Goal: Task Accomplishment & Management: Use online tool/utility

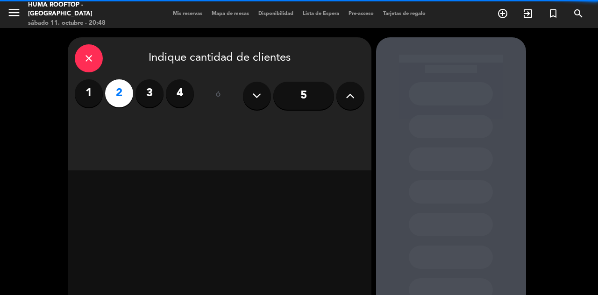
scroll to position [22, 0]
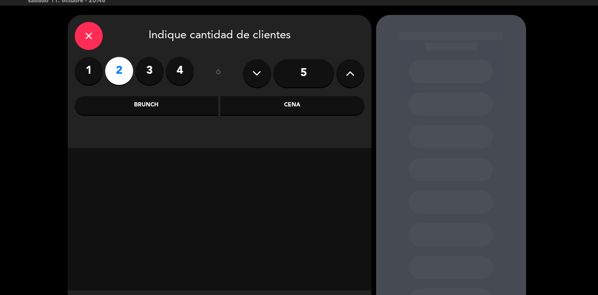
click at [311, 110] on div "Cena" at bounding box center [293, 105] width 144 height 19
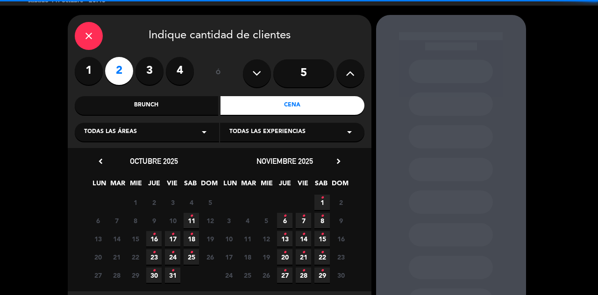
click at [194, 224] on span "11 •" at bounding box center [191, 220] width 15 height 15
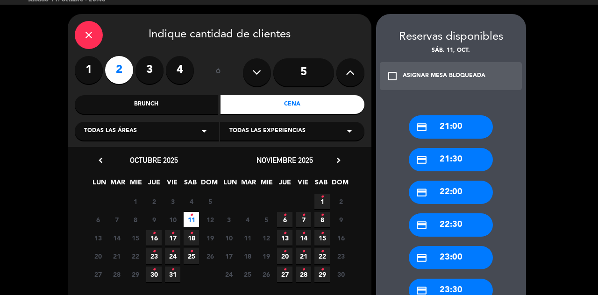
click at [476, 256] on div "credit_card 23:00" at bounding box center [451, 257] width 84 height 23
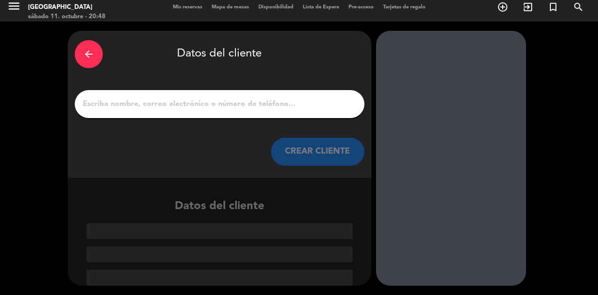
scroll to position [0, 0]
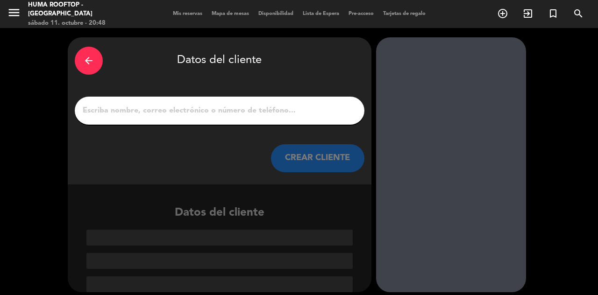
click at [278, 104] on input "1" at bounding box center [220, 110] width 276 height 13
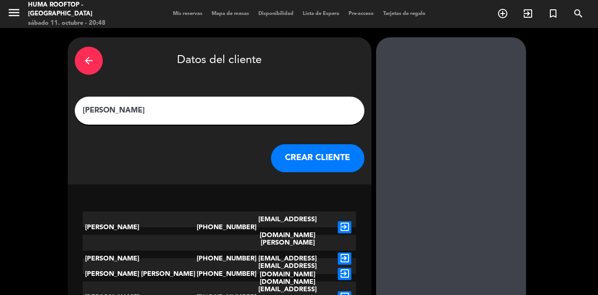
type input "[PERSON_NAME]"
click at [321, 160] on button "CREAR CLIENTE" at bounding box center [317, 158] width 93 height 28
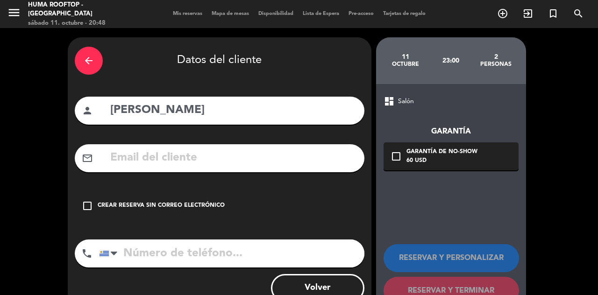
click at [219, 186] on div "arrow_back Datos del cliente person Bruno mail_outline check_box_outline_blank …" at bounding box center [220, 176] width 304 height 279
click at [192, 217] on div "check_box_outline_blank Crear reserva sin correo electrónico" at bounding box center [220, 206] width 290 height 28
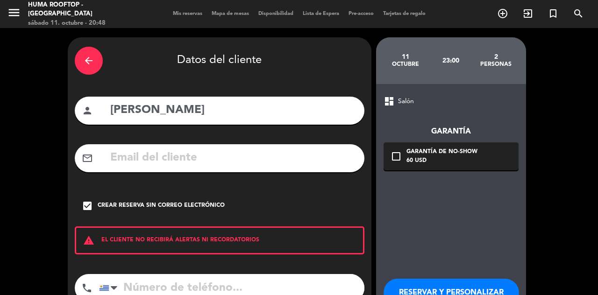
scroll to position [20, 0]
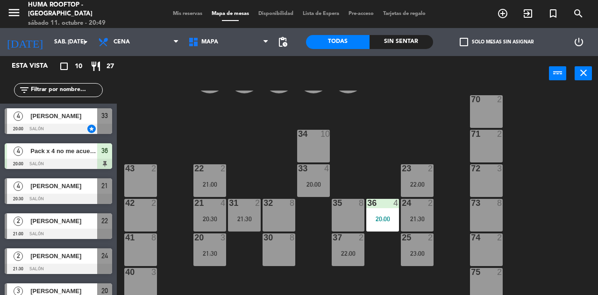
scroll to position [185, 0]
click at [531, 193] on div "61 8 62 8 63 8 60 2 64 2 65 2 50 2 51 2 52 2 53 2 B6 lock 1 B7 lock 1 B8 lock 1…" at bounding box center [360, 215] width 475 height 249
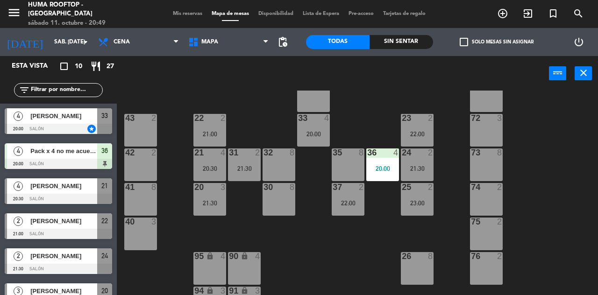
scroll to position [115, 0]
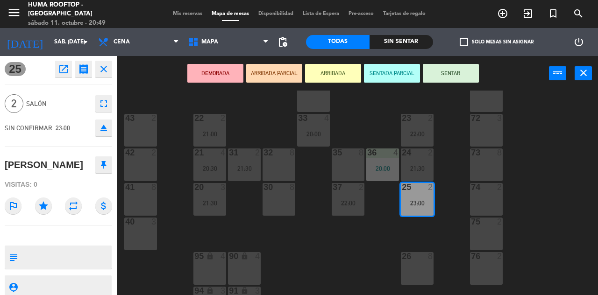
click at [64, 251] on textarea at bounding box center [65, 258] width 89 height 20
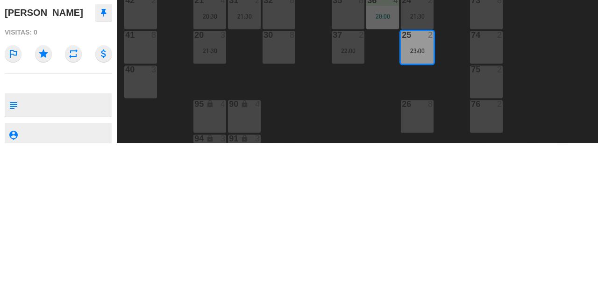
scroll to position [10, 0]
type textarea "[PERSON_NAME] s/p lu"
click at [59, 246] on div at bounding box center [65, 257] width 89 height 23
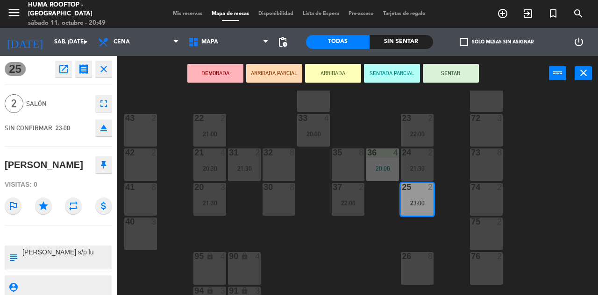
click at [586, 174] on div "61 8 62 8 63 8 60 2 64 2 65 2 50 2 51 2 52 2 53 2 B6 lock 1 B7 lock 1 B8 lock 1…" at bounding box center [360, 215] width 475 height 249
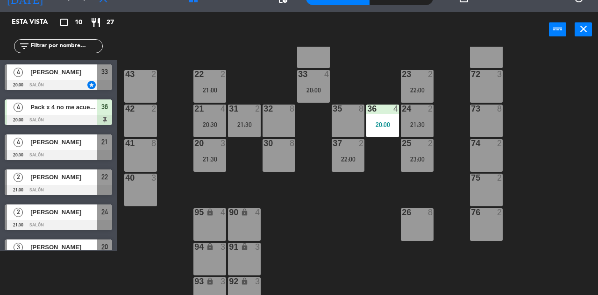
scroll to position [92, 0]
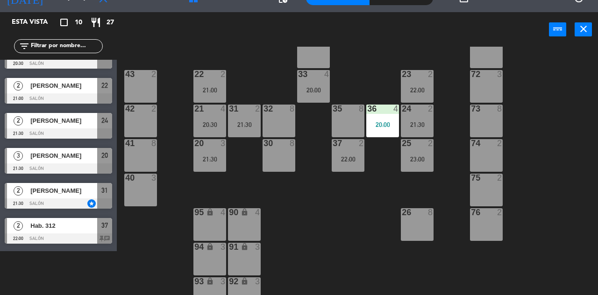
click at [80, 85] on span "[PERSON_NAME]" at bounding box center [63, 86] width 67 height 10
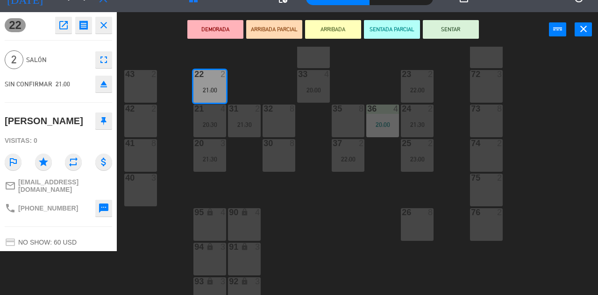
click at [338, 30] on button "ARRIBADA" at bounding box center [333, 29] width 56 height 19
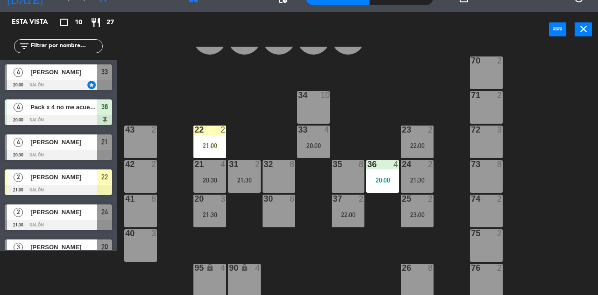
scroll to position [176, 0]
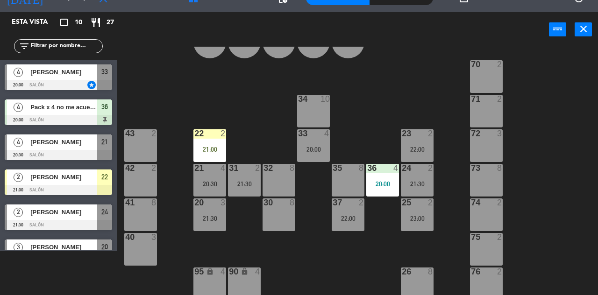
click at [213, 141] on div "22 2 21:00" at bounding box center [209, 145] width 33 height 33
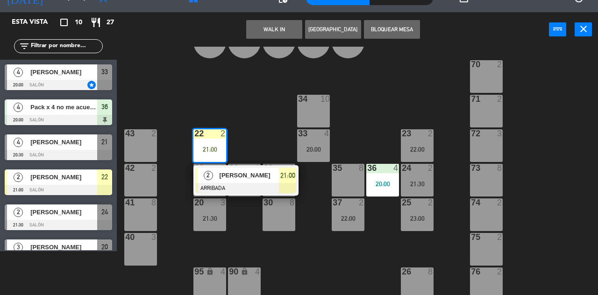
click at [207, 184] on div at bounding box center [246, 188] width 100 height 10
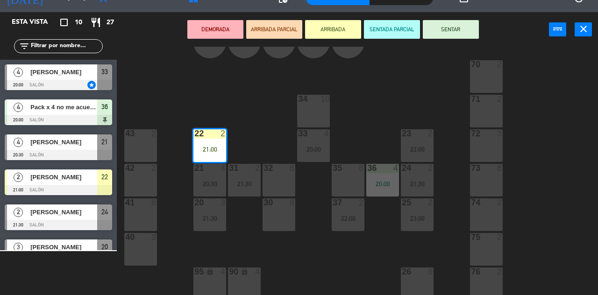
click at [205, 185] on div "20:30" at bounding box center [209, 184] width 33 height 7
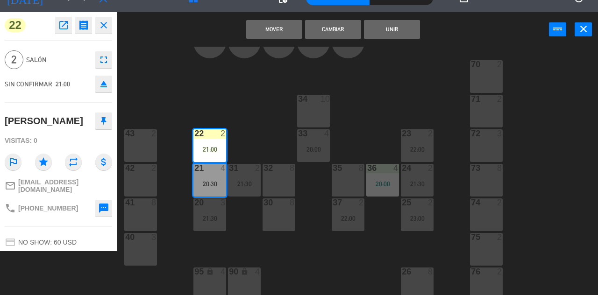
click at [343, 37] on button "Cambiar" at bounding box center [333, 29] width 56 height 19
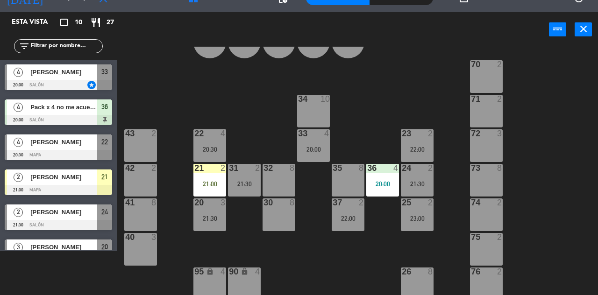
click at [210, 183] on div "21:00" at bounding box center [209, 184] width 33 height 7
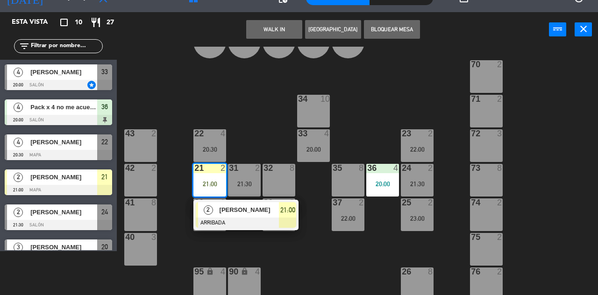
click at [270, 221] on div at bounding box center [246, 223] width 100 height 10
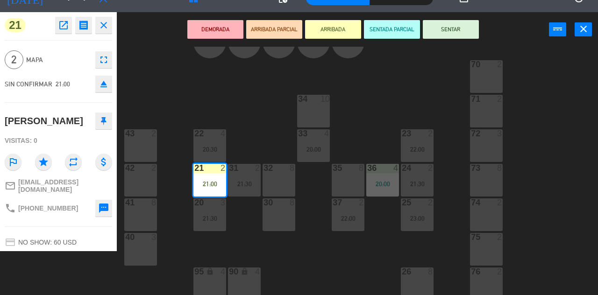
click at [450, 29] on button "SENTAR" at bounding box center [451, 29] width 56 height 19
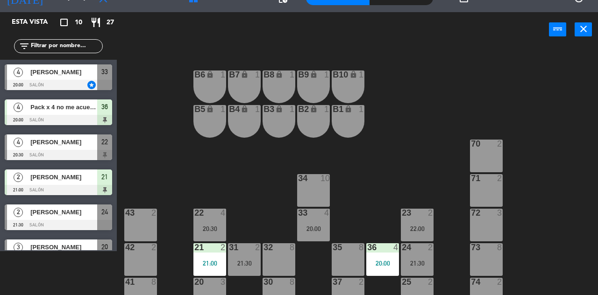
scroll to position [0, 0]
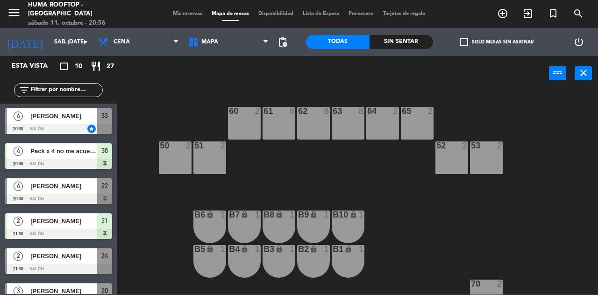
click at [405, 43] on div "Sin sentar" at bounding box center [402, 42] width 64 height 14
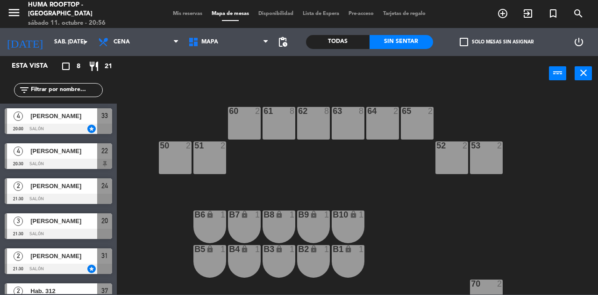
click at [70, 121] on span "[PERSON_NAME]" at bounding box center [63, 116] width 67 height 10
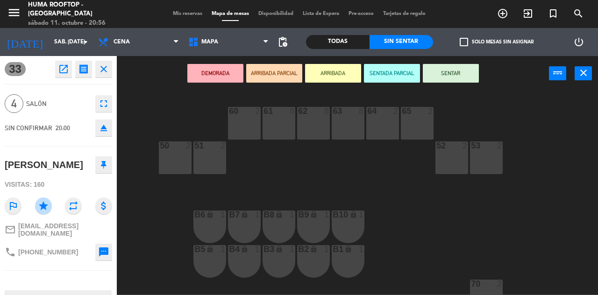
click at [62, 72] on icon "open_in_new" at bounding box center [63, 69] width 11 height 11
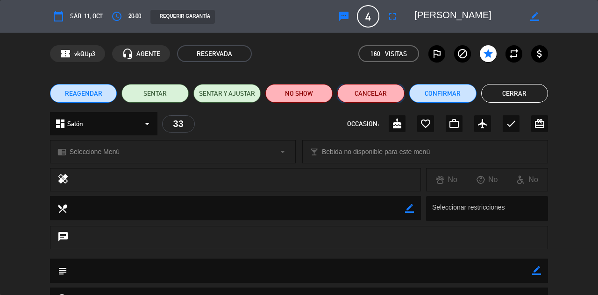
click at [376, 100] on button "Cancelar" at bounding box center [370, 93] width 67 height 19
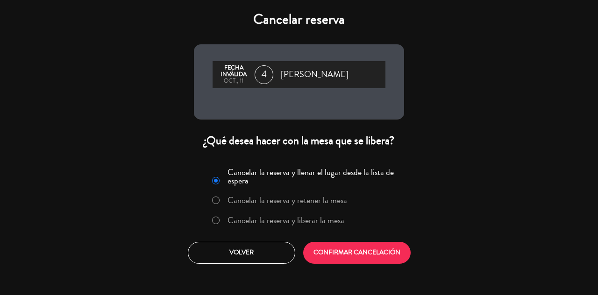
click at [384, 96] on div "[PERSON_NAME] inválida oct., 11 4 [PERSON_NAME]" at bounding box center [299, 81] width 210 height 75
click at [362, 261] on button "CONFIRMAR CANCELACIÓN" at bounding box center [356, 253] width 107 height 22
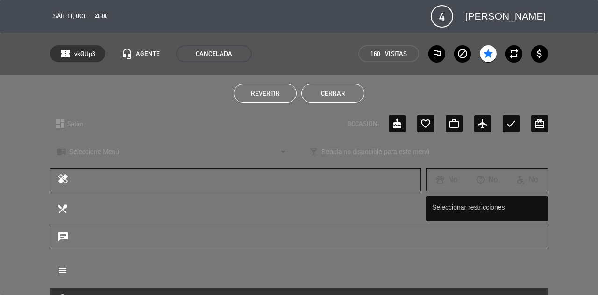
click at [348, 90] on button "Cerrar" at bounding box center [332, 93] width 63 height 19
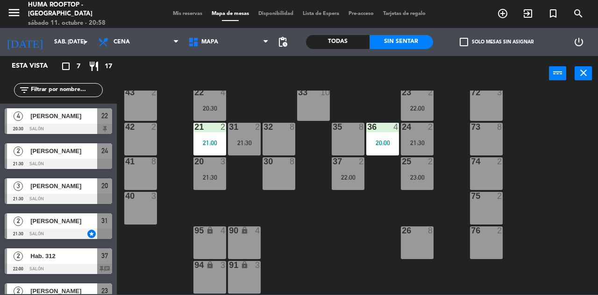
click at [501, 12] on icon "add_circle_outline" at bounding box center [502, 13] width 11 height 11
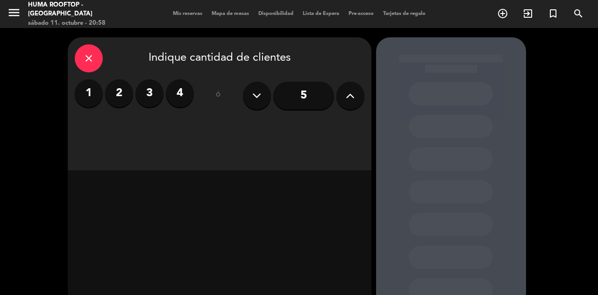
click at [113, 91] on label "2" at bounding box center [119, 93] width 28 height 28
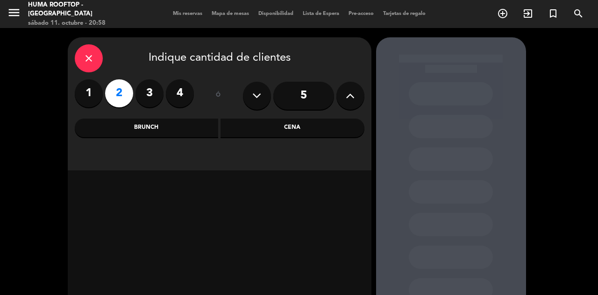
click at [301, 134] on div "Cena" at bounding box center [293, 128] width 144 height 19
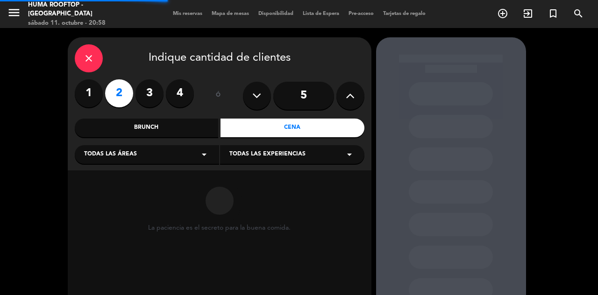
scroll to position [22, 0]
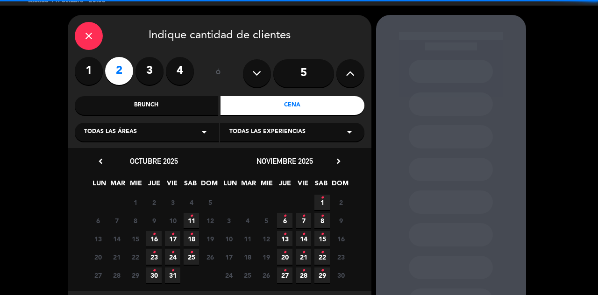
click at [195, 221] on span "11 •" at bounding box center [191, 220] width 15 height 15
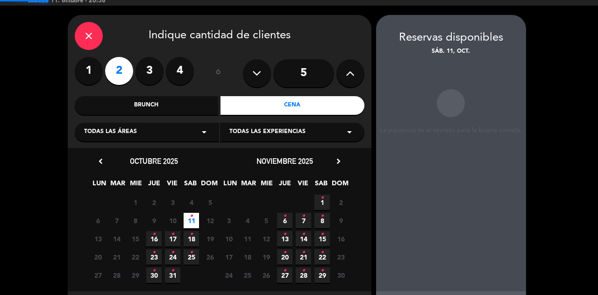
scroll to position [23, 0]
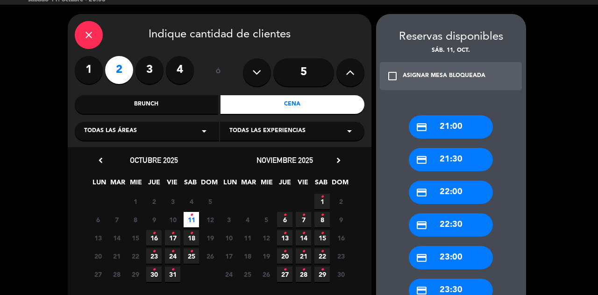
click at [471, 118] on div "credit_card 21:00" at bounding box center [451, 126] width 84 height 23
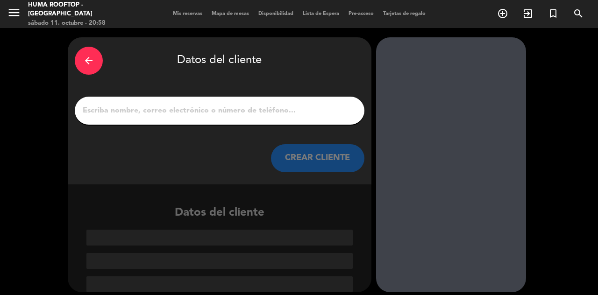
click at [301, 104] on input "1" at bounding box center [220, 110] width 276 height 13
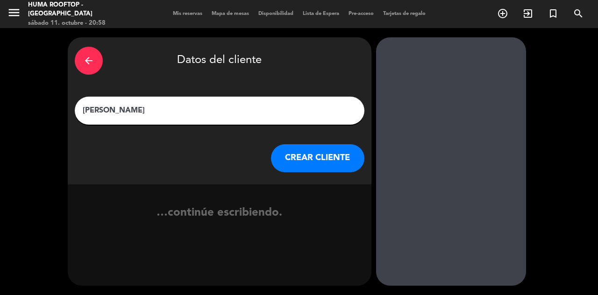
type input "[PERSON_NAME]"
click at [328, 54] on div "arrow_back Datos del cliente" at bounding box center [220, 60] width 290 height 33
click at [322, 151] on button "CREAR CLIENTE" at bounding box center [317, 158] width 93 height 28
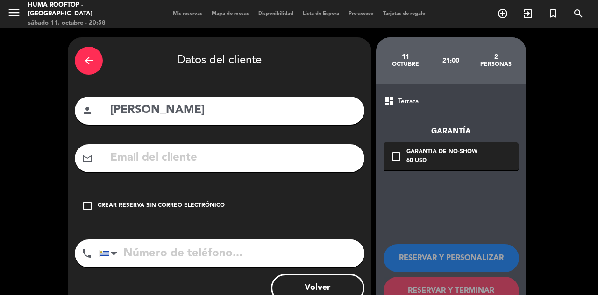
click at [234, 204] on div "check_box_outline_blank Crear reserva sin correo electrónico" at bounding box center [220, 206] width 290 height 28
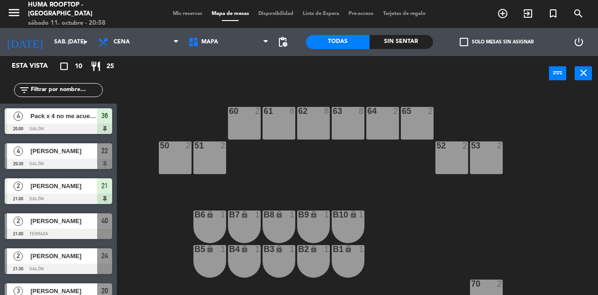
click at [402, 56] on div "power_input close" at bounding box center [333, 74] width 432 height 36
click at [408, 49] on div "Sin sentar" at bounding box center [402, 42] width 64 height 14
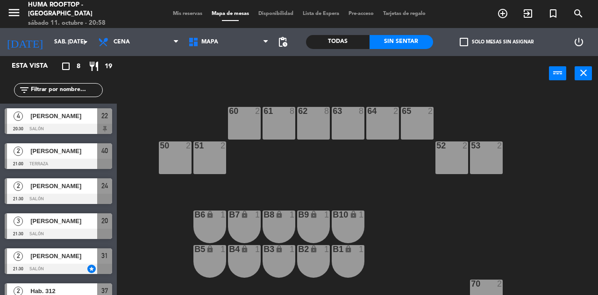
click at [81, 268] on div at bounding box center [58, 269] width 107 height 10
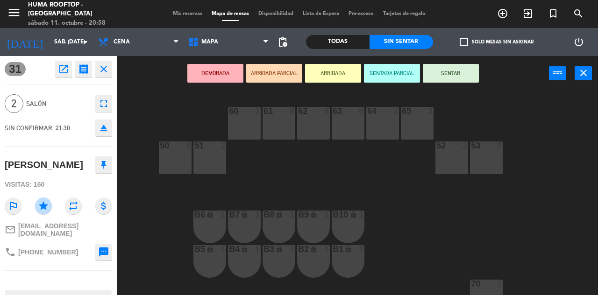
click at [148, 292] on div "61 8 62 8 63 8 60 2 64 2 65 2 50 2 51 2 52 2 53 2 B6 lock 1 B7 lock 1 B8 lock 1…" at bounding box center [360, 215] width 475 height 249
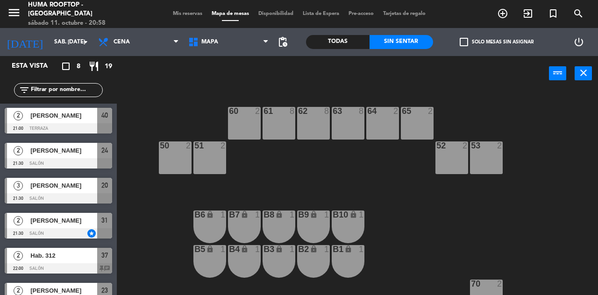
scroll to position [45, 0]
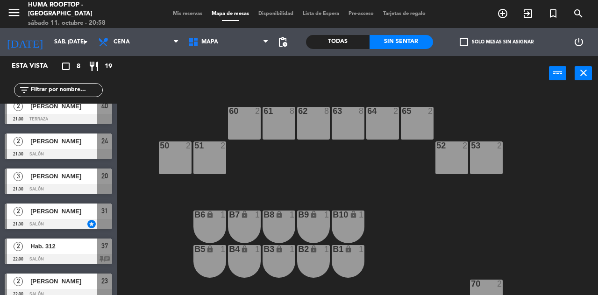
click at [90, 253] on div "Hab. 312" at bounding box center [63, 246] width 68 height 15
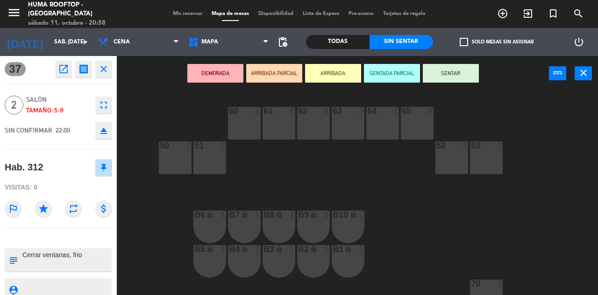
click at [125, 255] on div "61 8 62 8 63 8 60 2 64 2 65 2 50 2 51 2 52 2 53 2 B6 lock 1 B7 lock 1 B8 lock 1…" at bounding box center [360, 215] width 475 height 249
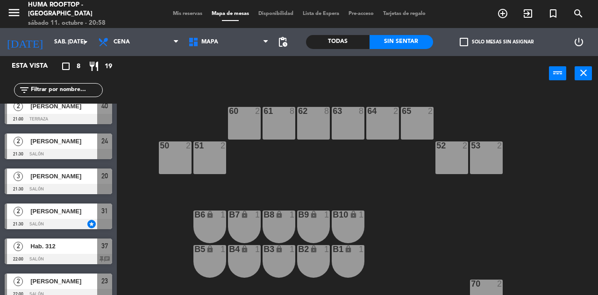
click at [82, 293] on div at bounding box center [58, 294] width 107 height 10
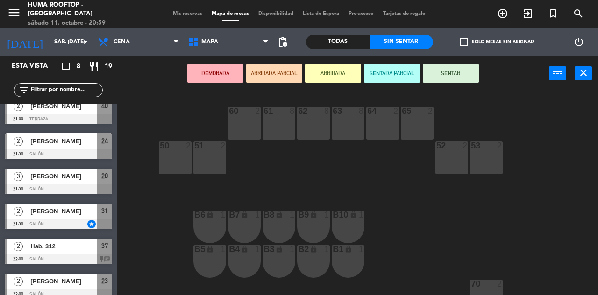
click at [136, 257] on div "61 8 62 8 63 8 60 2 64 2 65 2 50 2 51 2 52 2 53 2 B6 lock 1 B7 lock 1 B8 lock 1…" at bounding box center [360, 215] width 475 height 249
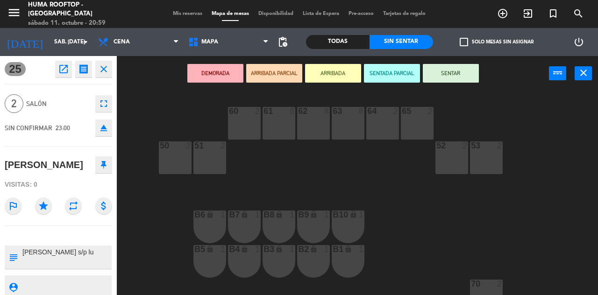
click at [136, 226] on div "61 8 62 8 63 8 60 2 64 2 65 2 50 2 51 2 52 2 53 2 B6 lock 1 B7 lock 1 B8 lock 1…" at bounding box center [360, 215] width 475 height 249
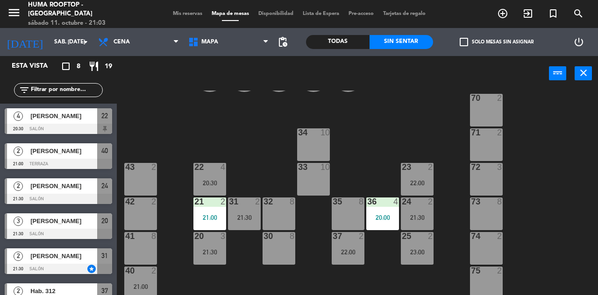
scroll to position [191, 0]
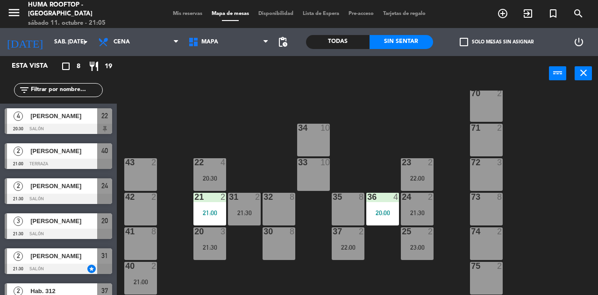
click at [0, 41] on icon "[DATE]" at bounding box center [25, 42] width 50 height 21
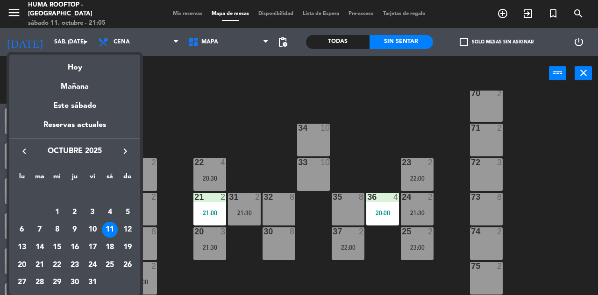
click at [195, 173] on div at bounding box center [299, 147] width 598 height 295
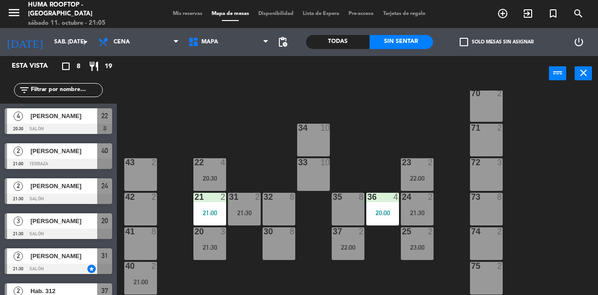
click at [215, 175] on div "20:30" at bounding box center [209, 178] width 33 height 7
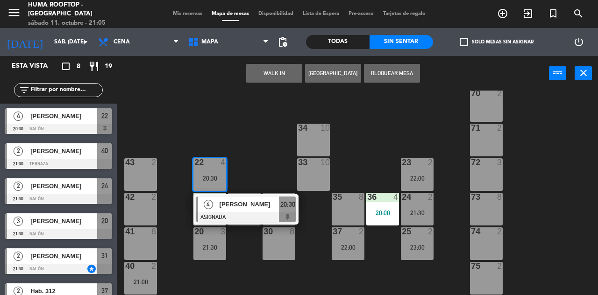
click at [319, 175] on div "33 10" at bounding box center [313, 174] width 33 height 33
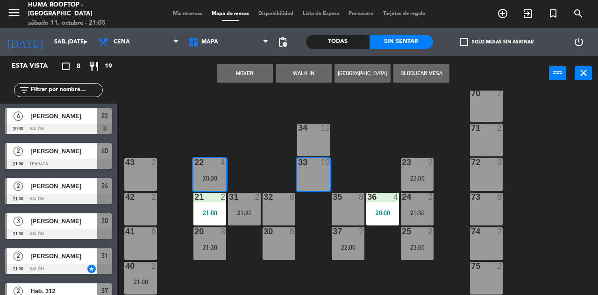
click at [249, 66] on button "Mover" at bounding box center [245, 73] width 56 height 19
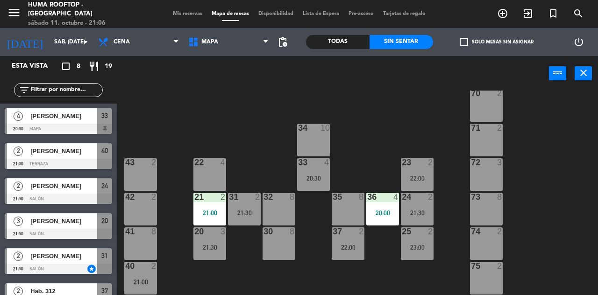
click at [203, 252] on div "20 3 21:30" at bounding box center [209, 244] width 33 height 33
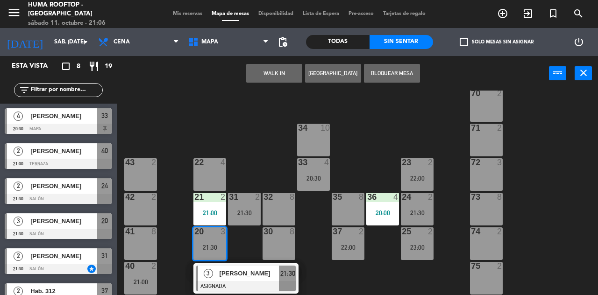
click at [274, 215] on div "32 8" at bounding box center [279, 209] width 33 height 33
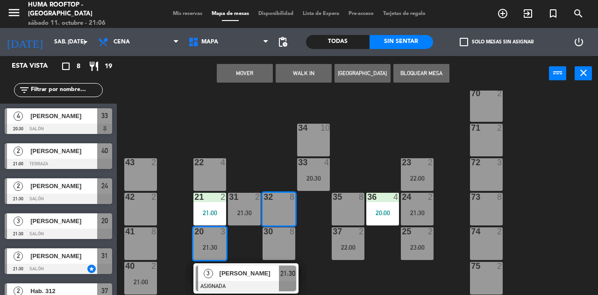
click at [250, 77] on button "Mover" at bounding box center [245, 73] width 56 height 19
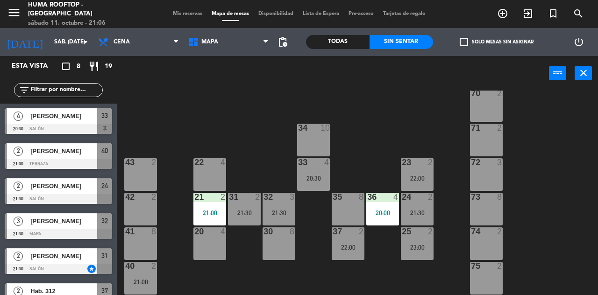
scroll to position [45, 0]
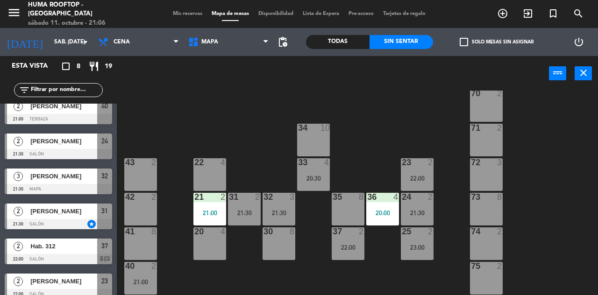
click at [86, 290] on div at bounding box center [58, 294] width 107 height 10
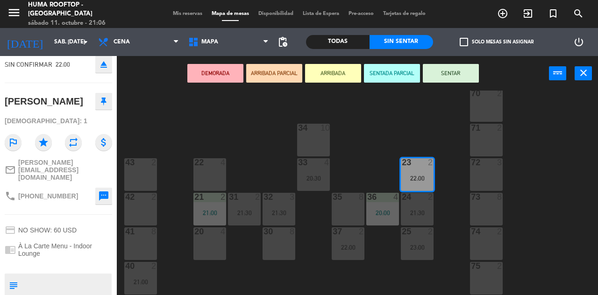
scroll to position [78, 0]
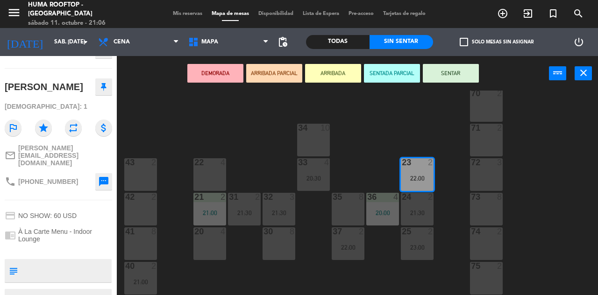
click at [235, 125] on div "61 8 62 8 63 8 60 2 64 2 65 2 50 2 51 2 52 2 53 2 B6 lock 1 B7 lock 1 B8 lock 1…" at bounding box center [360, 215] width 475 height 249
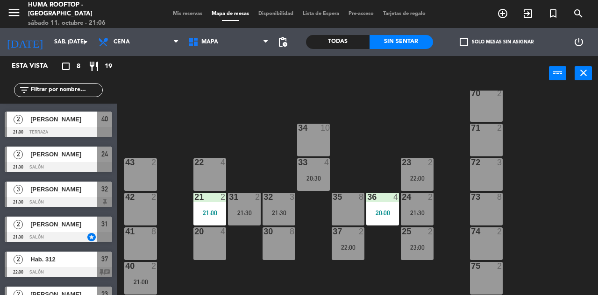
scroll to position [45, 0]
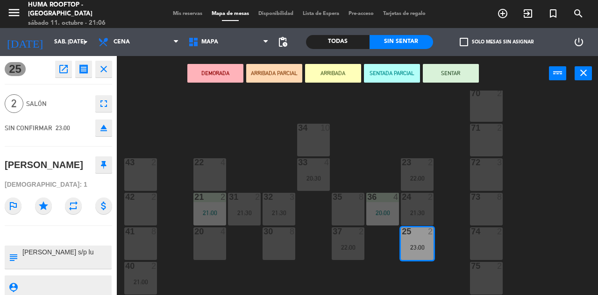
click at [239, 136] on div "61 8 62 8 63 8 60 2 64 2 65 2 50 2 51 2 52 2 53 2 B6 lock 1 B7 lock 1 B8 lock 1…" at bounding box center [360, 215] width 475 height 249
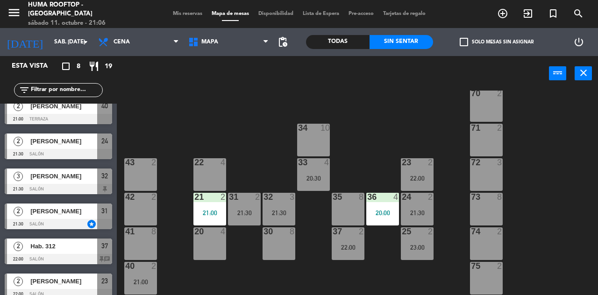
click at [90, 254] on div at bounding box center [58, 259] width 107 height 10
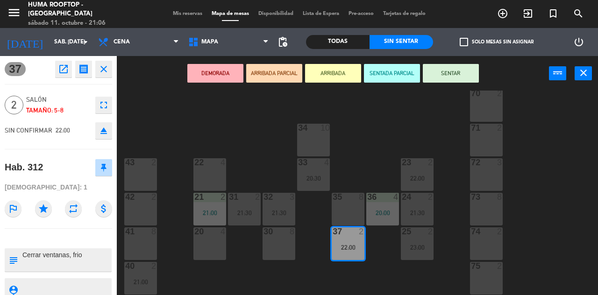
click at [195, 257] on div "20 4" at bounding box center [209, 244] width 33 height 33
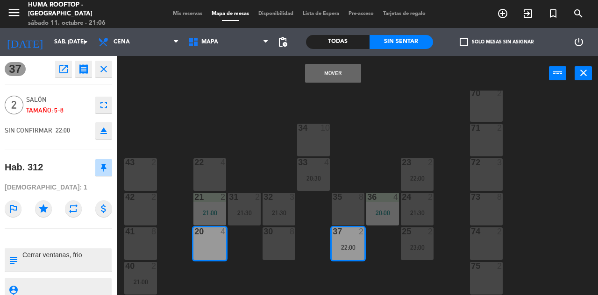
click at [321, 72] on button "Mover" at bounding box center [333, 73] width 56 height 19
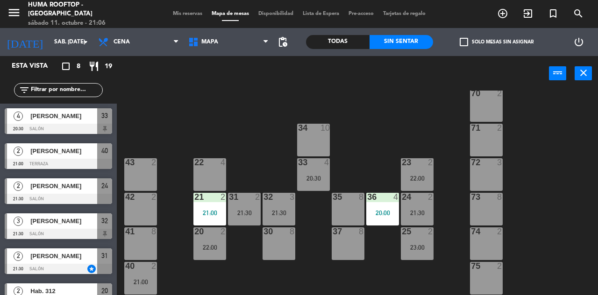
click at [214, 250] on div "22:00" at bounding box center [209, 247] width 33 height 7
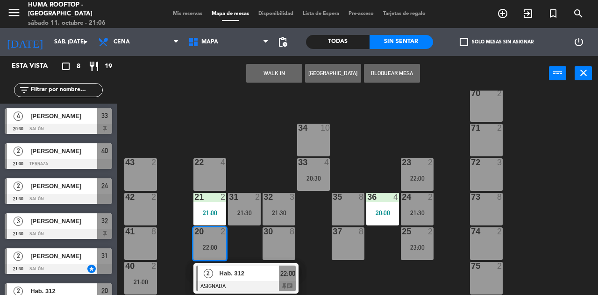
click at [242, 278] on span "Hab. 312" at bounding box center [250, 274] width 60 height 10
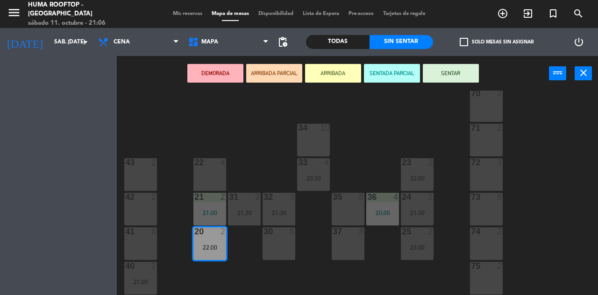
click at [386, 154] on div "61 8 62 8 63 8 60 2 64 2 65 2 50 2 51 2 52 2 53 2 B6 lock 1 B7 lock 1 B8 lock 1…" at bounding box center [360, 215] width 475 height 249
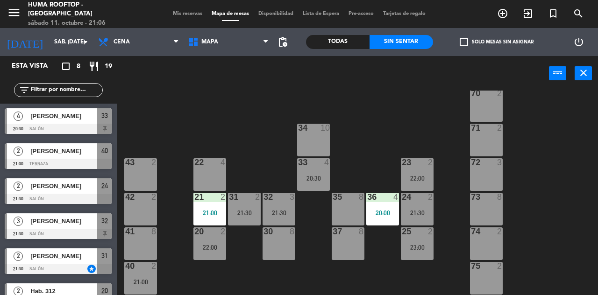
click at [460, 73] on div "power_input close" at bounding box center [333, 74] width 432 height 36
click at [207, 250] on div "22:00" at bounding box center [209, 247] width 33 height 7
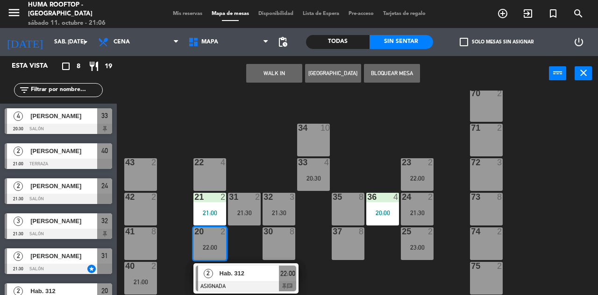
click at [247, 266] on div "2 Hab. 312" at bounding box center [238, 273] width 81 height 15
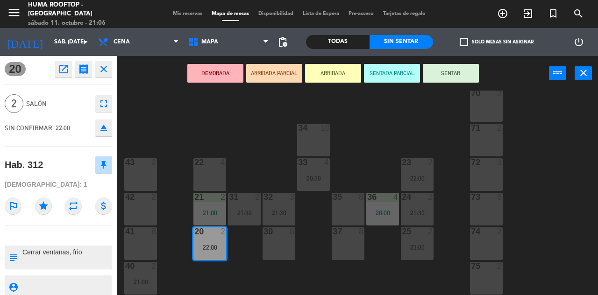
click at [457, 76] on button "SENTAR" at bounding box center [451, 73] width 56 height 19
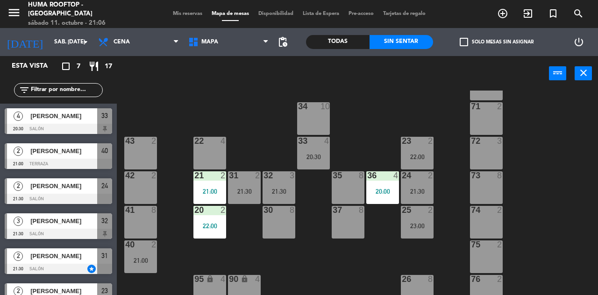
scroll to position [210, 0]
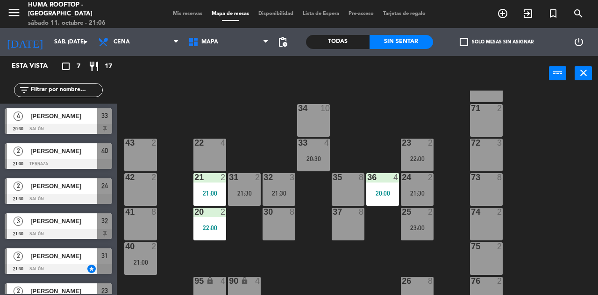
click at [521, 21] on span "exit_to_app" at bounding box center [527, 14] width 25 height 16
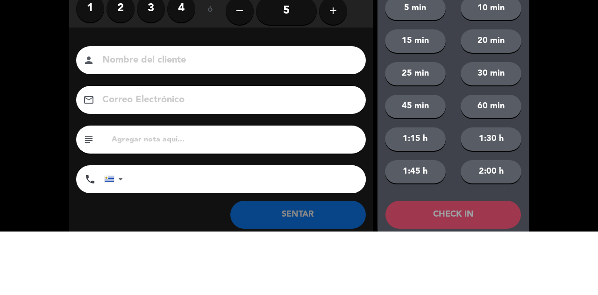
click at [190, 80] on label "4" at bounding box center [181, 72] width 28 height 28
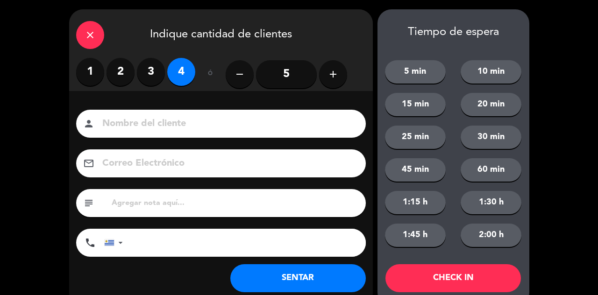
scroll to position [21, 0]
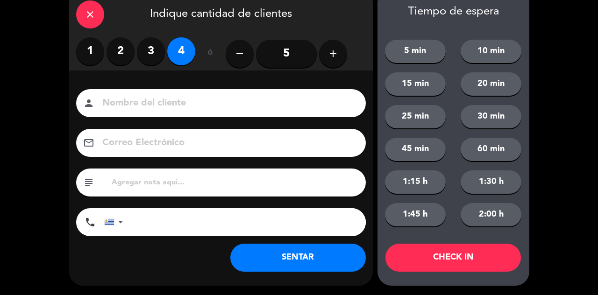
click at [118, 51] on label "2" at bounding box center [121, 51] width 28 height 28
click at [475, 249] on button "CHECK IN" at bounding box center [453, 258] width 136 height 28
